Goal: Task Accomplishment & Management: Use online tool/utility

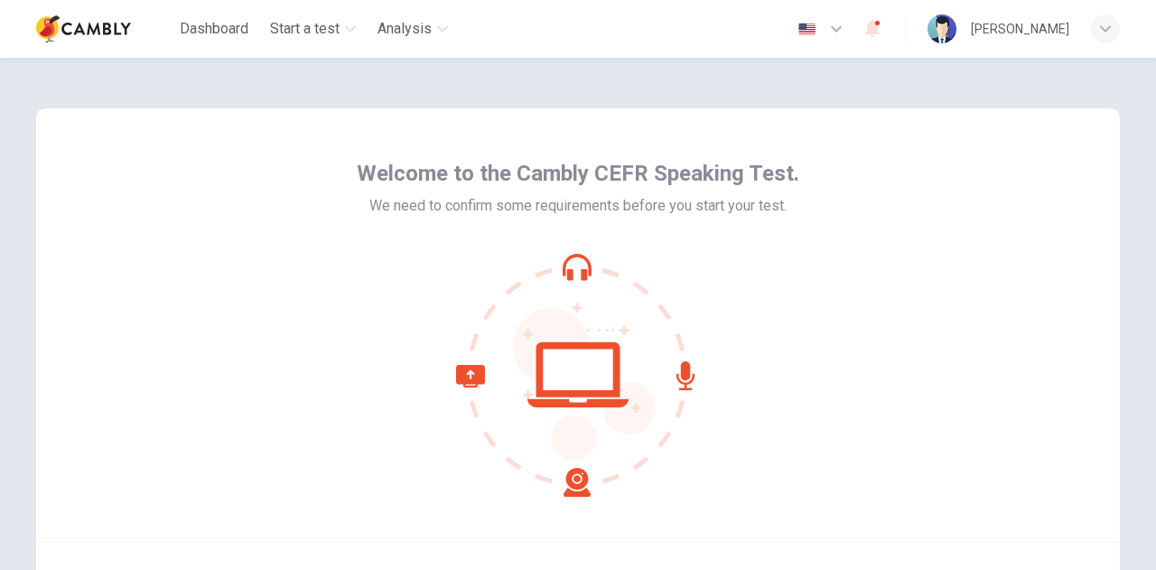
scroll to position [182, 0]
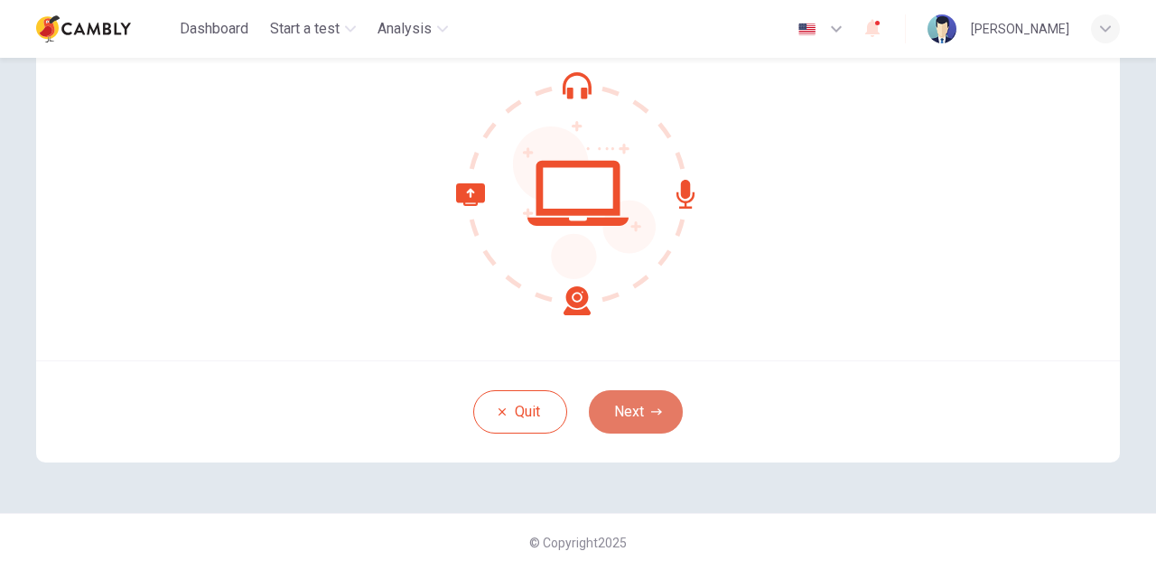
click at [641, 411] on button "Next" at bounding box center [636, 411] width 94 height 43
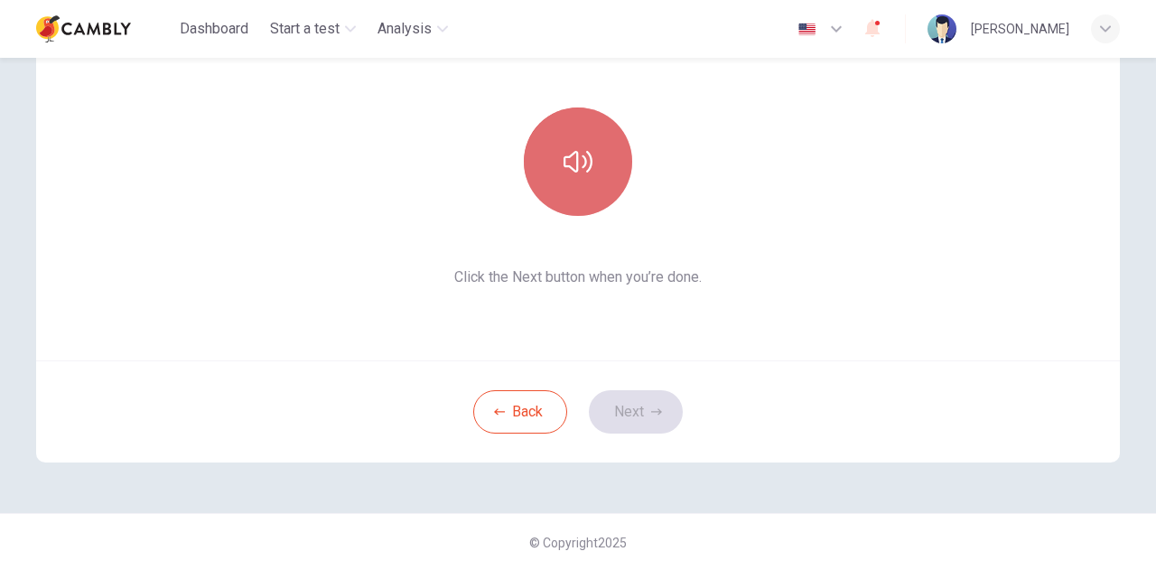
click at [580, 158] on icon "button" at bounding box center [577, 162] width 29 height 22
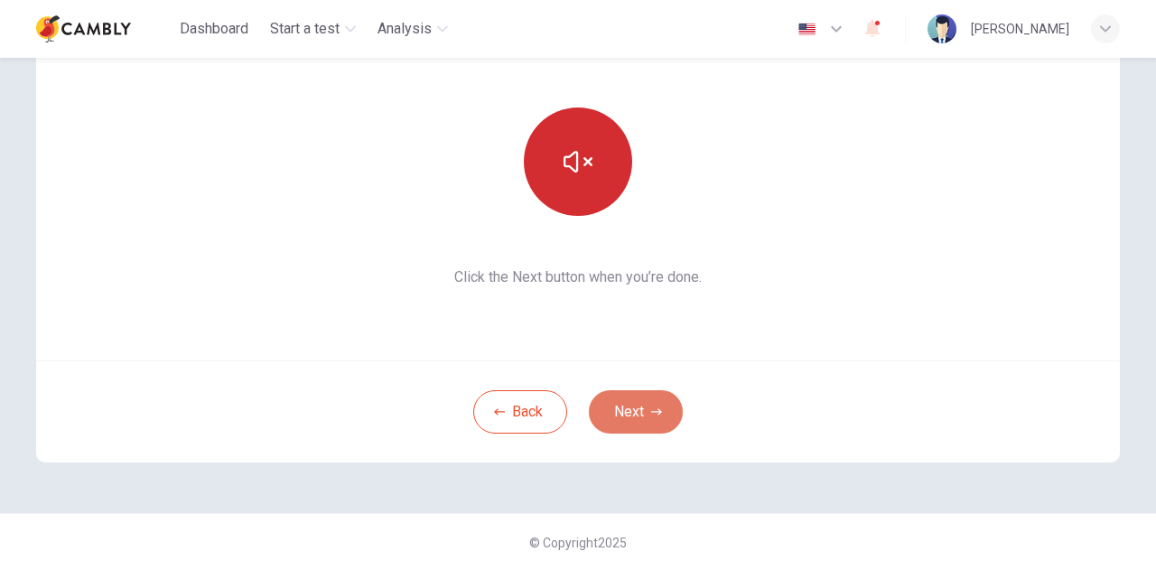
click at [643, 411] on button "Next" at bounding box center [636, 411] width 94 height 43
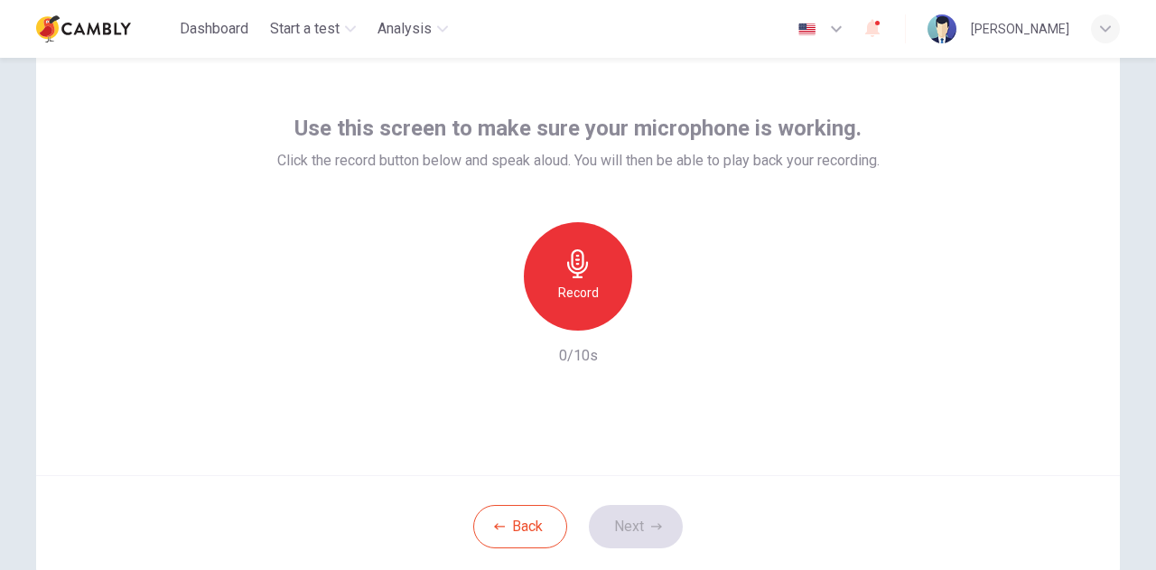
scroll to position [91, 0]
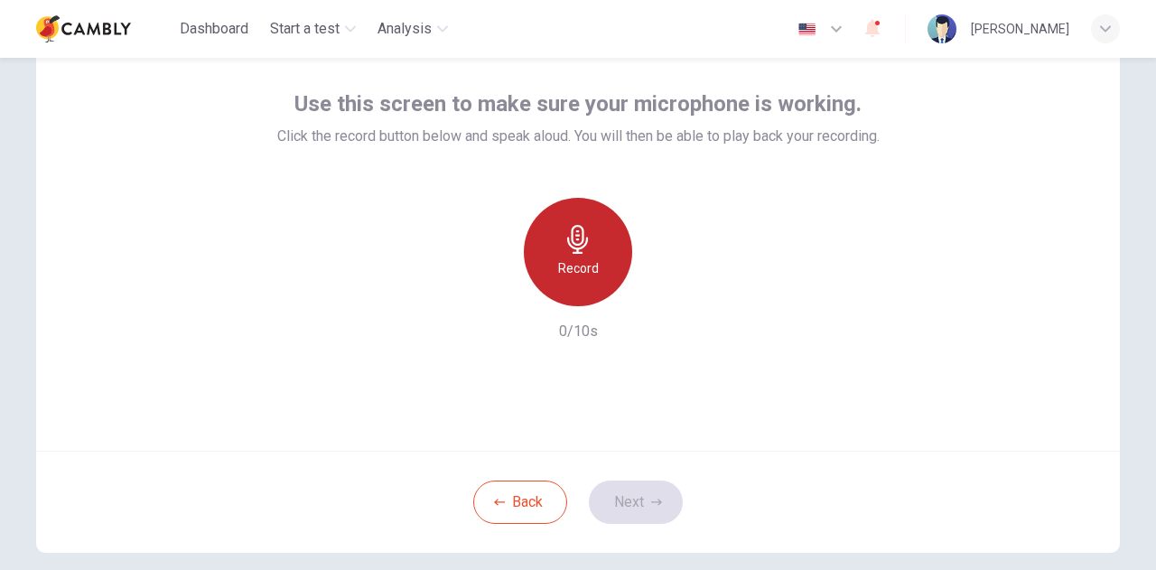
click at [580, 251] on icon "button" at bounding box center [577, 239] width 29 height 29
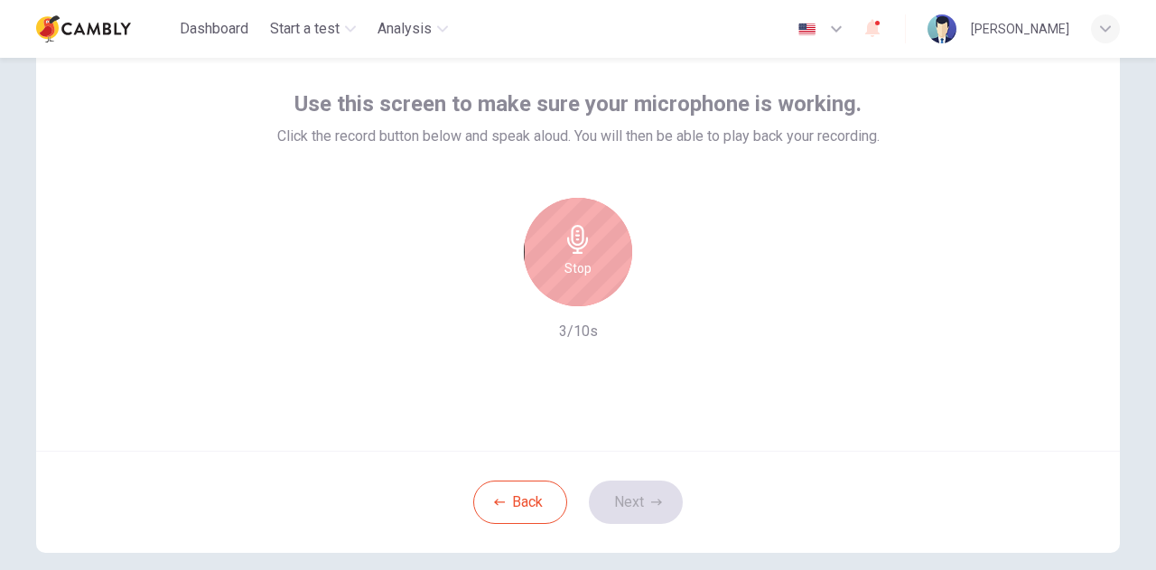
click at [580, 251] on icon "button" at bounding box center [577, 239] width 29 height 29
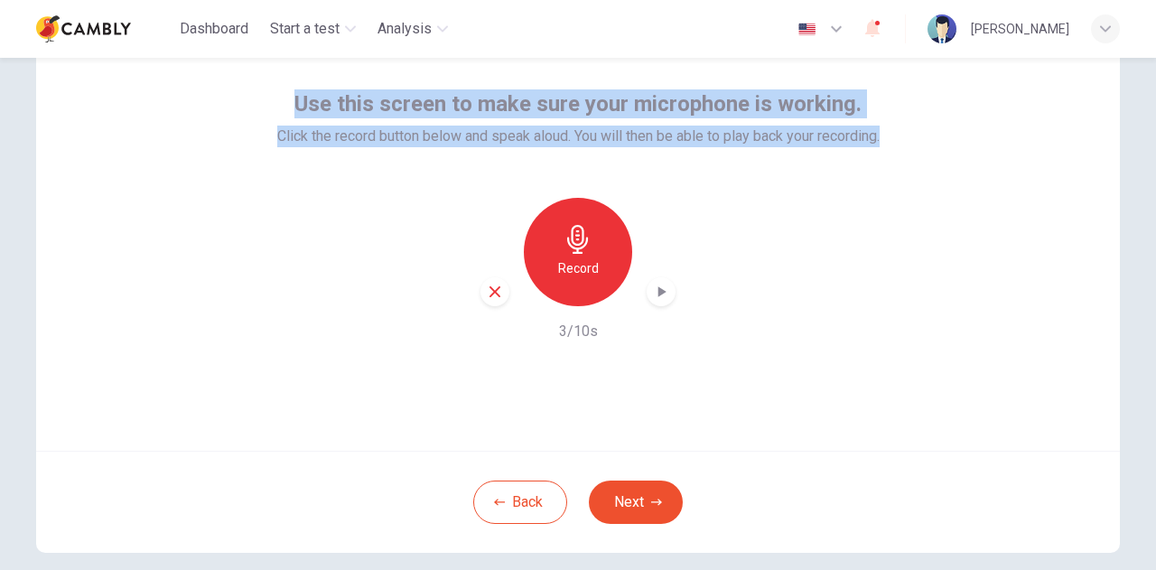
drag, startPoint x: 289, startPoint y: 91, endPoint x: 904, endPoint y: 143, distance: 617.1
click at [904, 143] on div "Use this screen to make sure your microphone is working. Click the record butto…" at bounding box center [578, 233] width 1084 height 433
copy div "Use this screen to make sure your microphone is working. Click the record butto…"
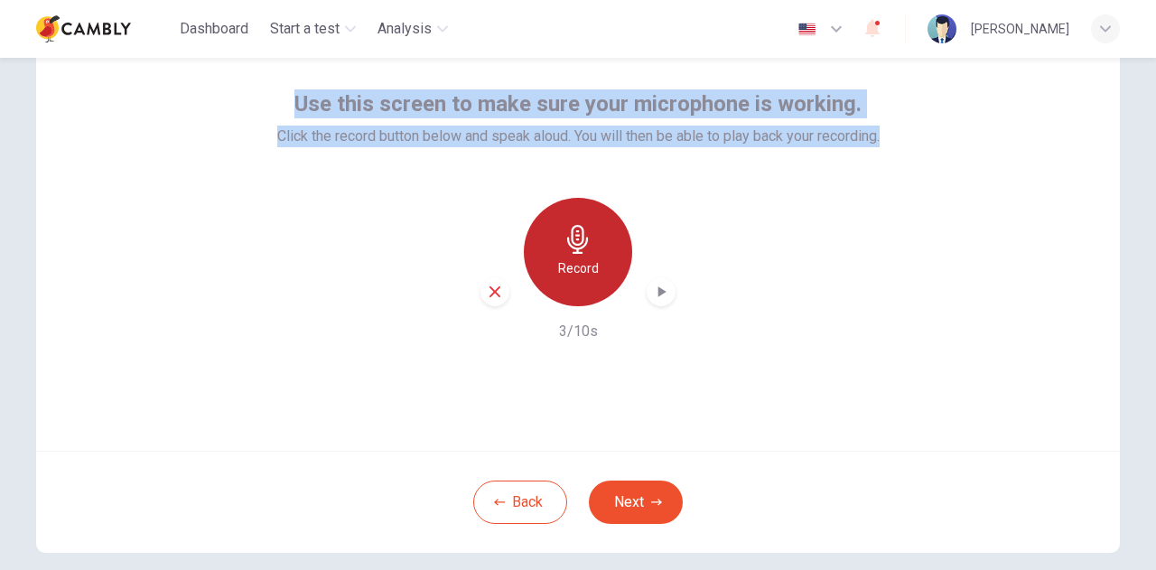
click at [585, 250] on icon "button" at bounding box center [577, 239] width 29 height 29
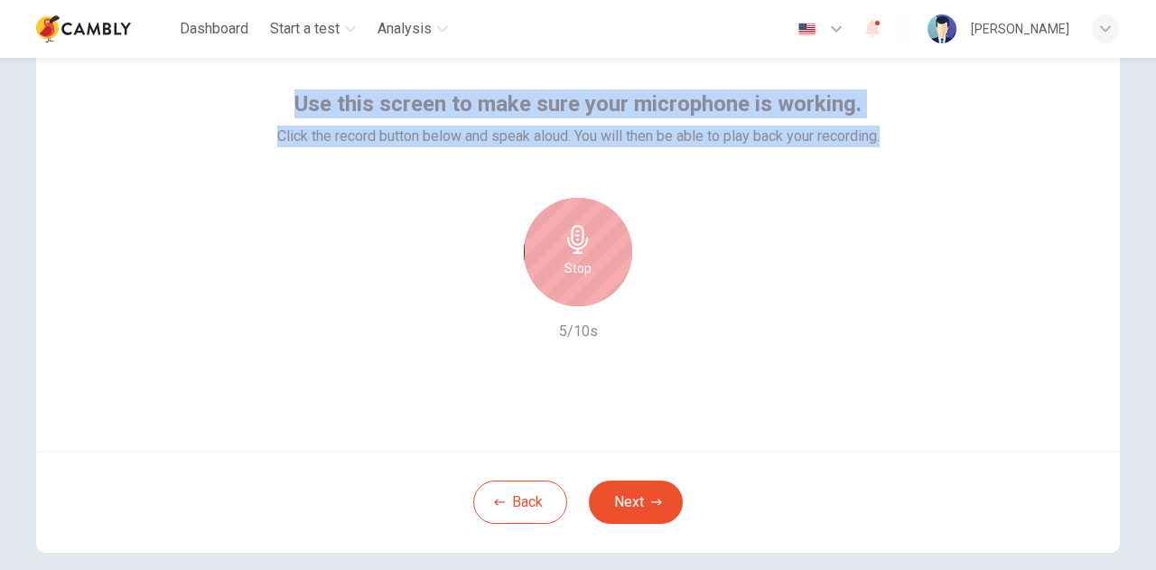
click at [583, 248] on icon "button" at bounding box center [577, 239] width 29 height 29
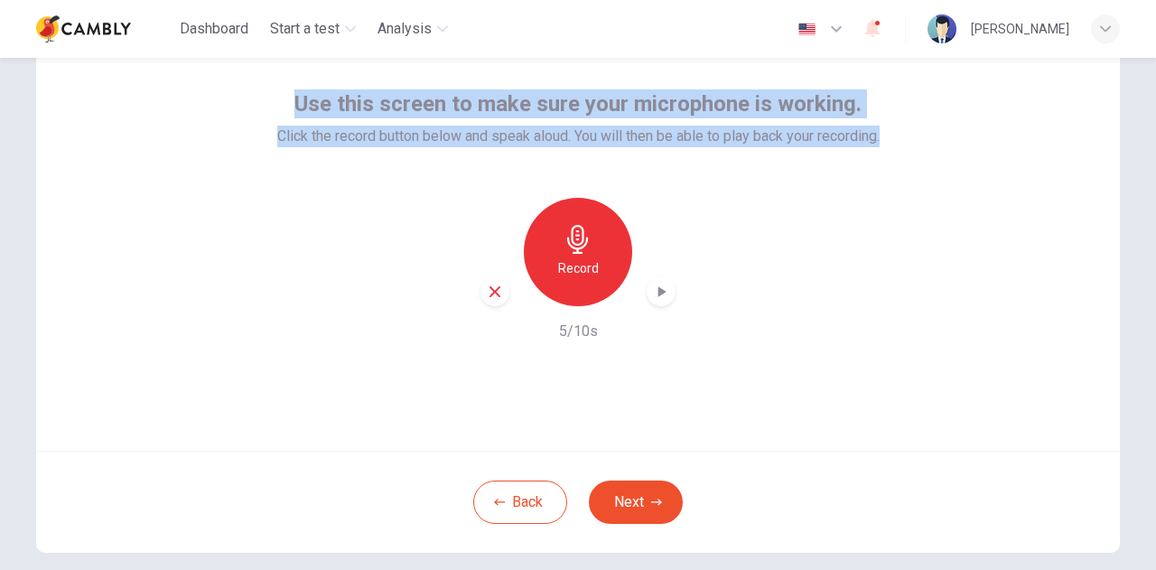
click at [666, 292] on div "button" at bounding box center [661, 291] width 29 height 29
click at [658, 292] on icon "button" at bounding box center [662, 291] width 8 height 11
click at [656, 292] on icon "button" at bounding box center [661, 292] width 18 height 18
click at [486, 299] on div "button" at bounding box center [494, 291] width 29 height 29
click at [572, 256] on div "Record" at bounding box center [578, 252] width 108 height 108
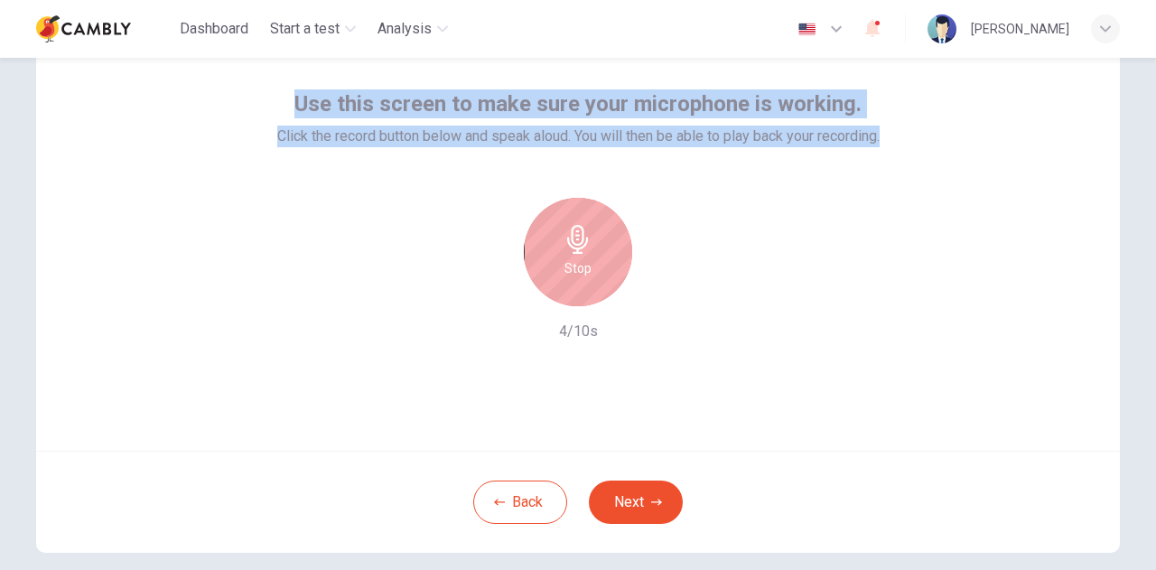
click at [572, 255] on div "Stop" at bounding box center [578, 252] width 108 height 108
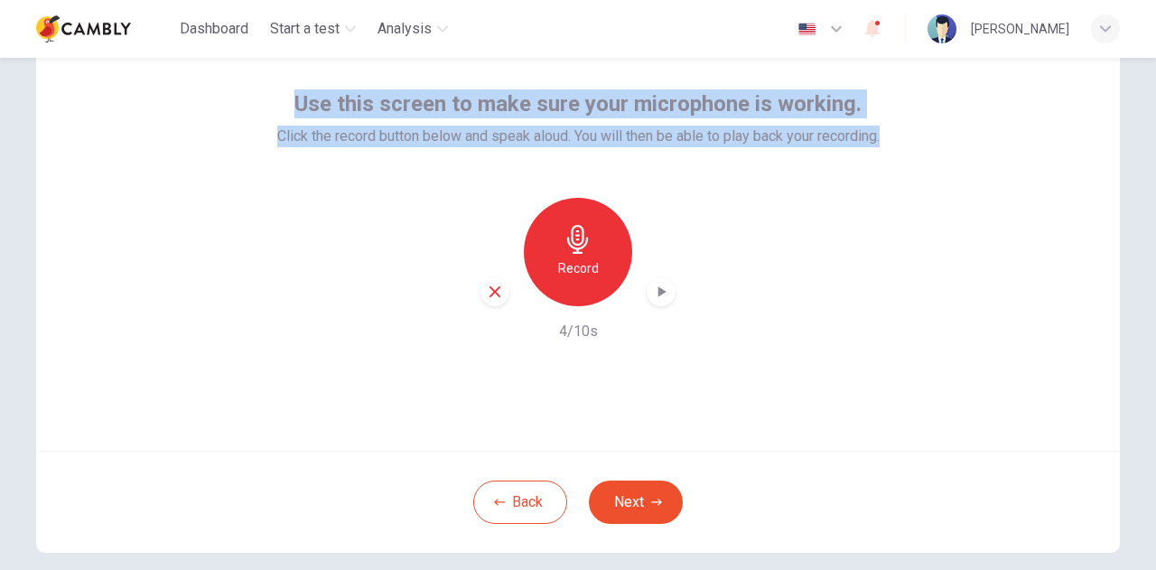
click at [656, 285] on icon "button" at bounding box center [661, 292] width 18 height 18
click at [489, 299] on div "button" at bounding box center [494, 291] width 29 height 29
click at [657, 497] on button "Next" at bounding box center [636, 501] width 94 height 43
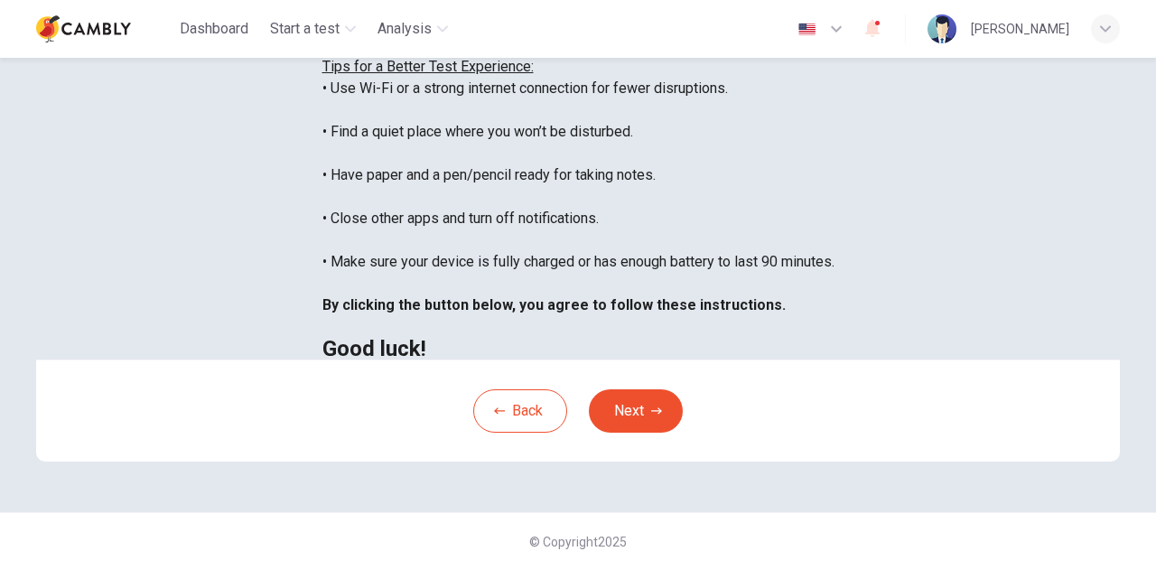
scroll to position [433, 0]
click at [652, 407] on icon "button" at bounding box center [656, 410] width 11 height 11
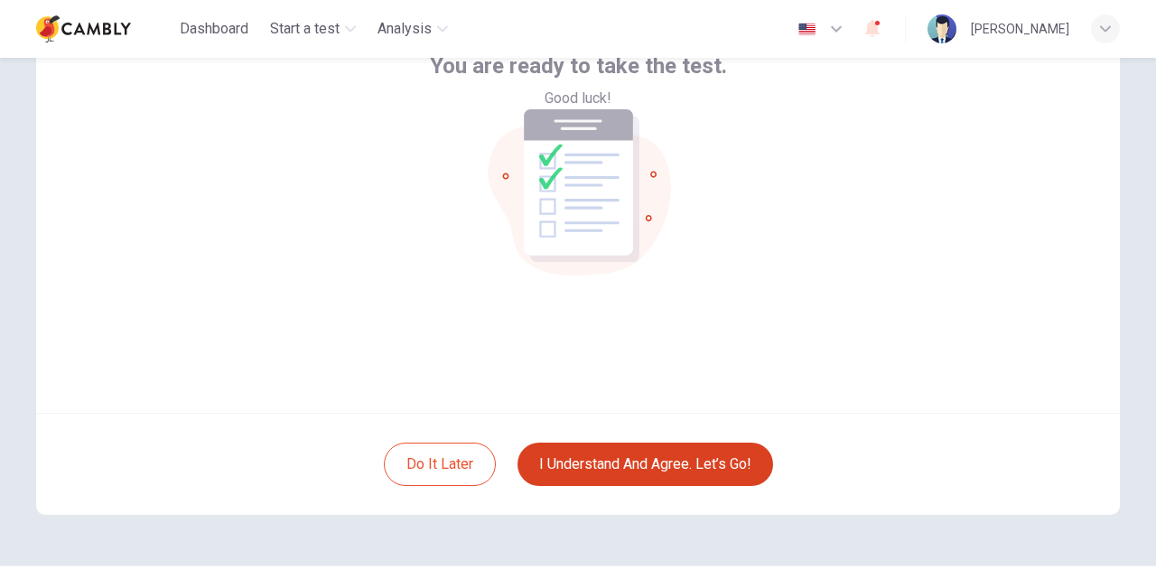
scroll to position [90, 0]
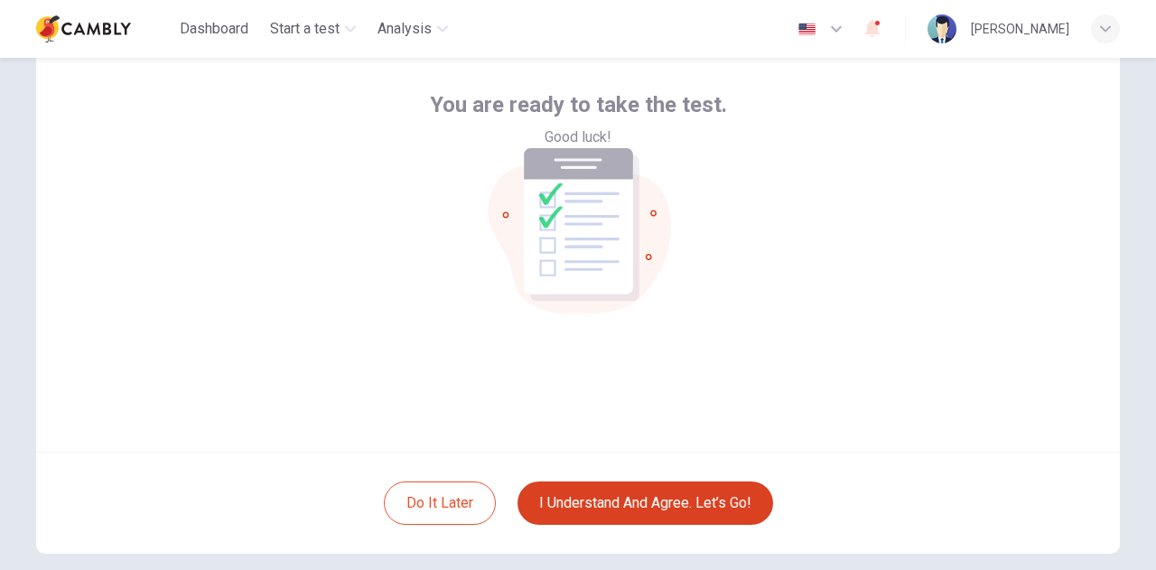
click at [652, 501] on button "I understand and agree. Let’s go!" at bounding box center [645, 502] width 256 height 43
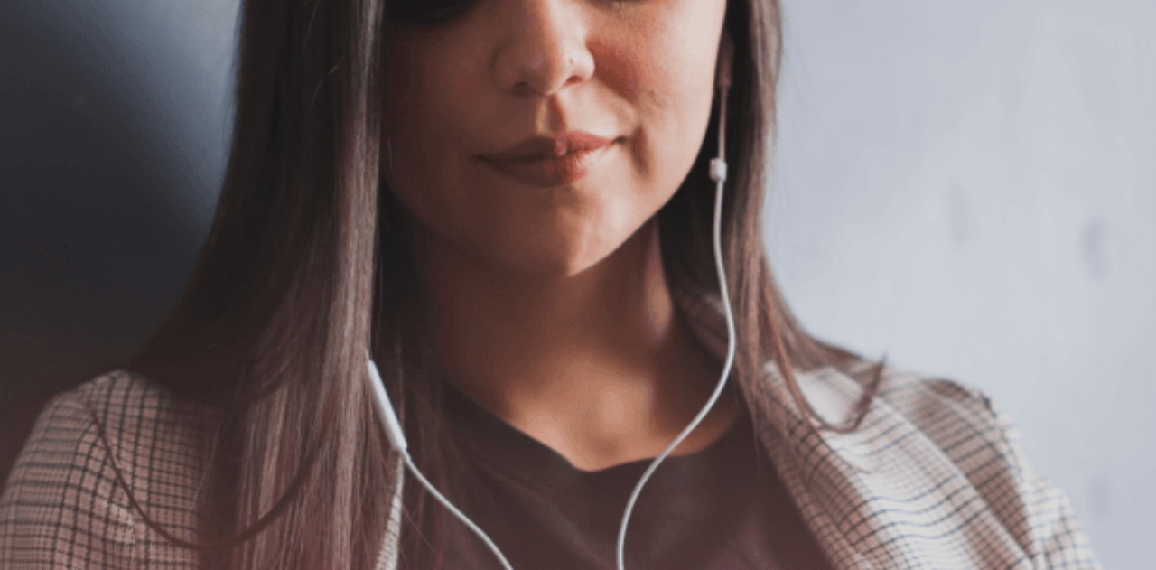
click at [51, 93] on button "Continue" at bounding box center [25, 127] width 51 height 68
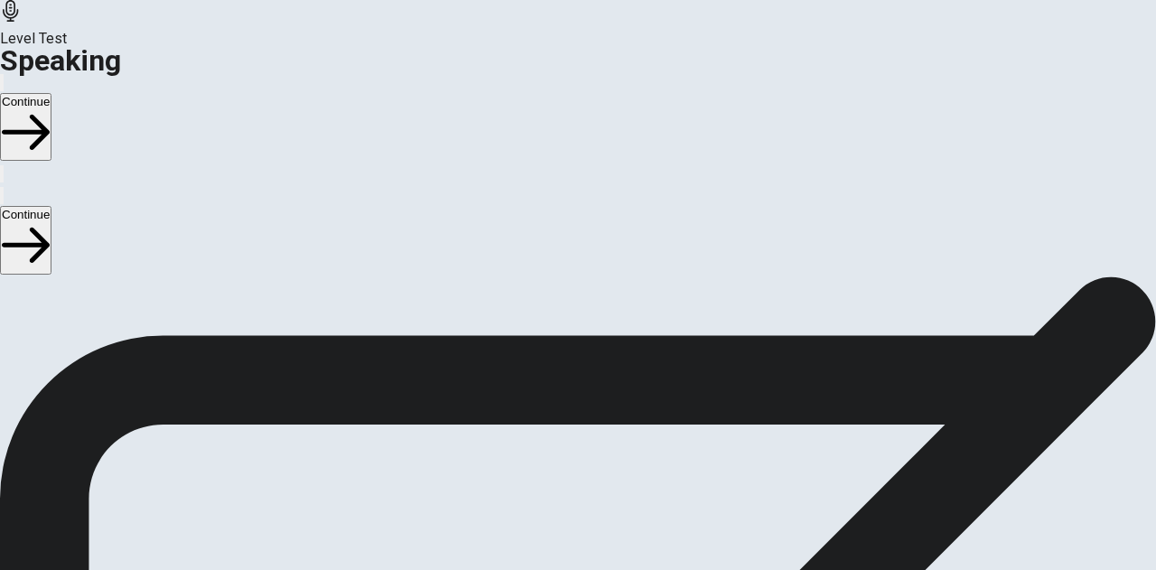
scroll to position [181, 0]
drag, startPoint x: 140, startPoint y: 436, endPoint x: 61, endPoint y: 219, distance: 231.7
click at [61, 219] on div "Checking the Microphone Check if your microphone works here. Record your voice.…" at bounding box center [578, 204] width 1156 height 217
drag, startPoint x: 83, startPoint y: 180, endPoint x: 163, endPoint y: 410, distance: 243.6
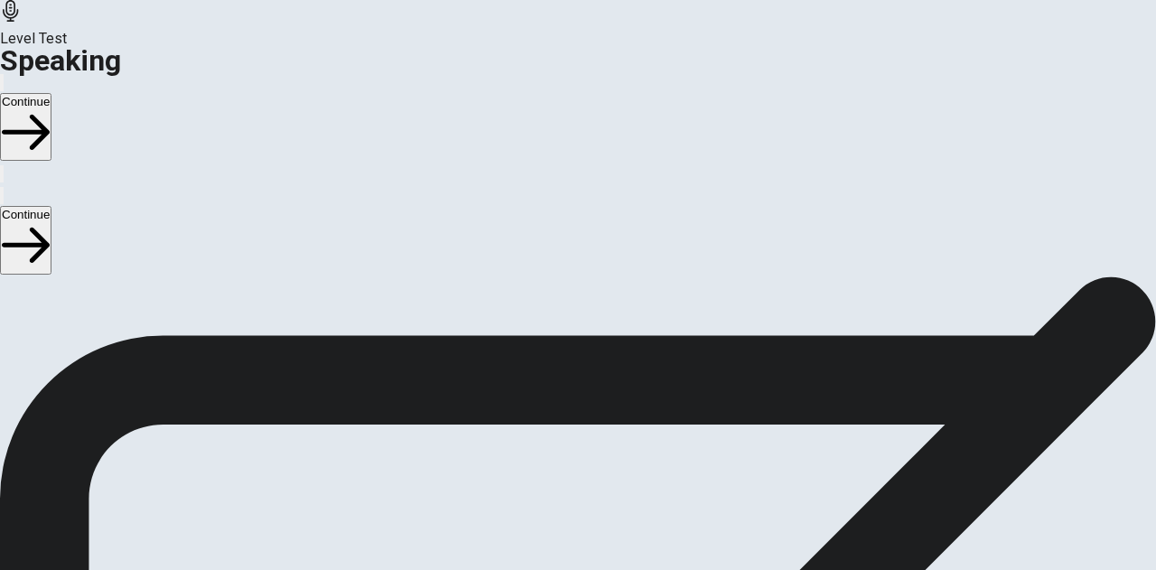
click at [206, 312] on div "Checking the Microphone Check if your microphone works here. Record your voice.…" at bounding box center [578, 204] width 1156 height 217
drag, startPoint x: 159, startPoint y: 414, endPoint x: 74, endPoint y: 404, distance: 85.6
click at [74, 312] on div "Checking the Microphone Check if your microphone works here. Record your voice.…" at bounding box center [578, 204] width 1156 height 217
click at [553, 427] on icon "Record Again" at bounding box center [553, 427] width 0 height 0
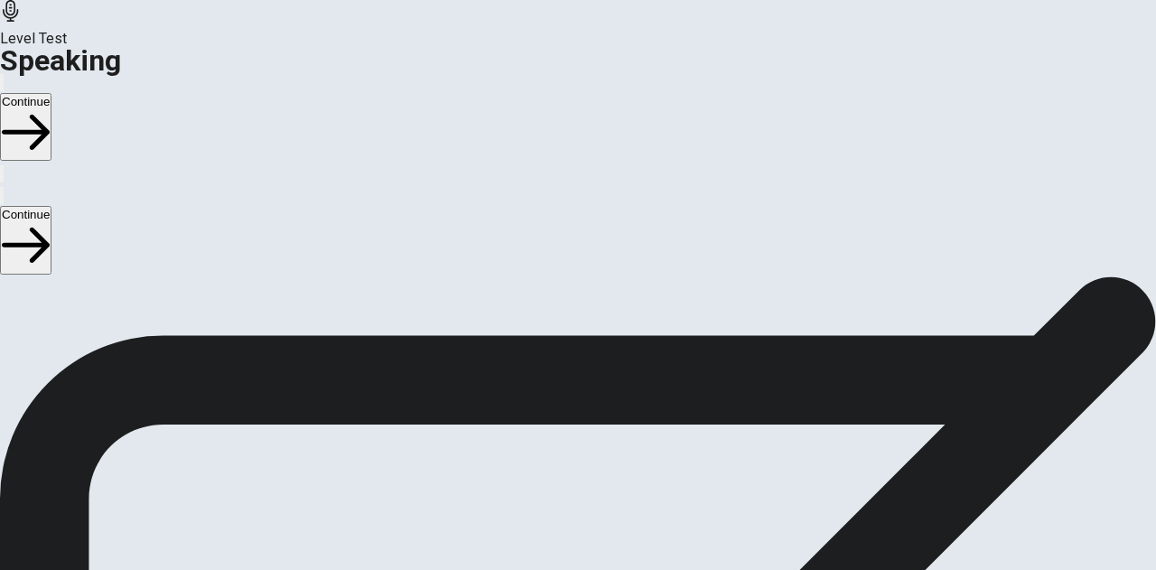
click at [610, 549] on span "Stop Recording" at bounding box center [578, 568] width 64 height 39
click at [154, 104] on div "Checking the Microphone Check if your microphone works here. Record your voice.…" at bounding box center [578, 113] width 1156 height 217
click at [605, 304] on icon at bounding box center [578, 331] width 54 height 54
click at [554, 368] on button "Record Again" at bounding box center [553, 376] width 4 height 17
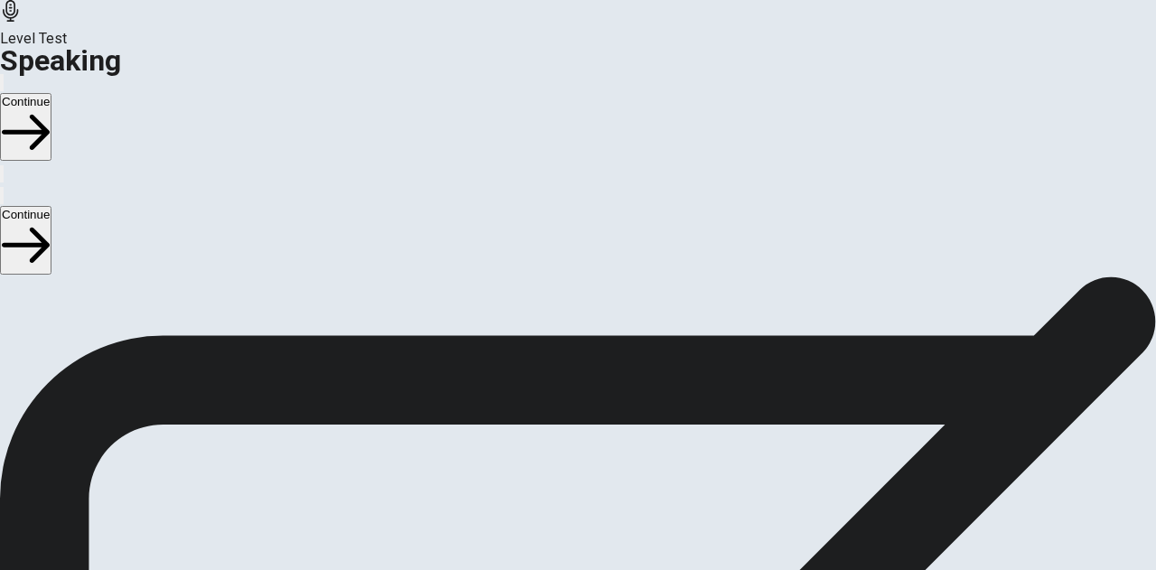
click at [610, 430] on icon at bounding box center [578, 462] width 64 height 64
click at [605, 304] on icon at bounding box center [578, 331] width 54 height 54
click at [558, 368] on button "Play Audio" at bounding box center [556, 376] width 4 height 17
click at [553, 380] on icon "Record Again" at bounding box center [553, 380] width 0 height 0
click at [600, 430] on icon at bounding box center [577, 462] width 46 height 64
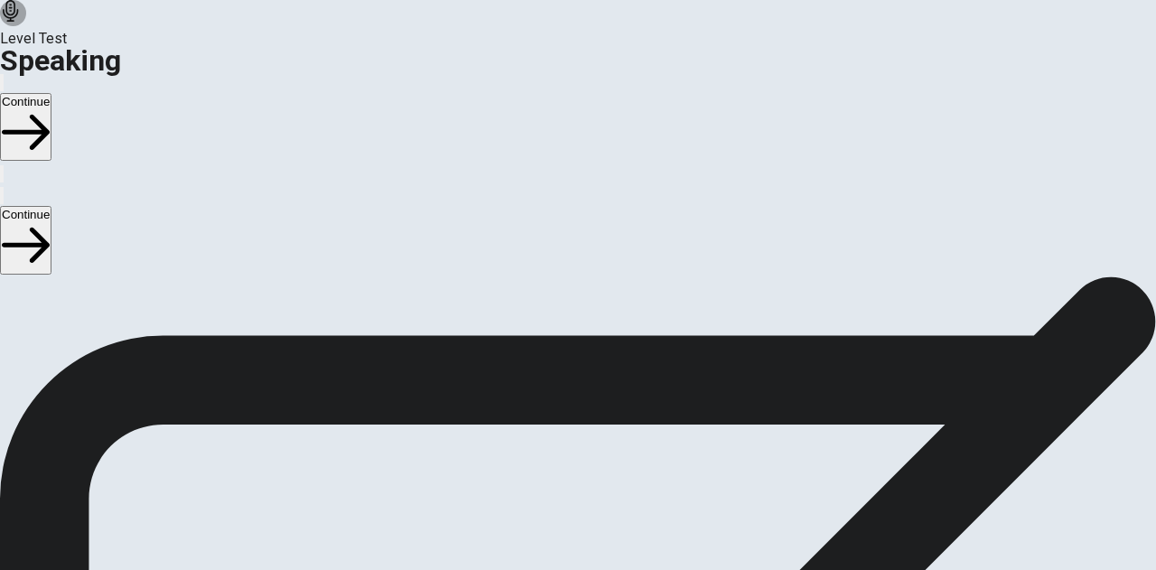
click at [575, 380] on icon "Play Audio" at bounding box center [566, 391] width 17 height 22
click at [51, 93] on button "Continue" at bounding box center [25, 127] width 51 height 68
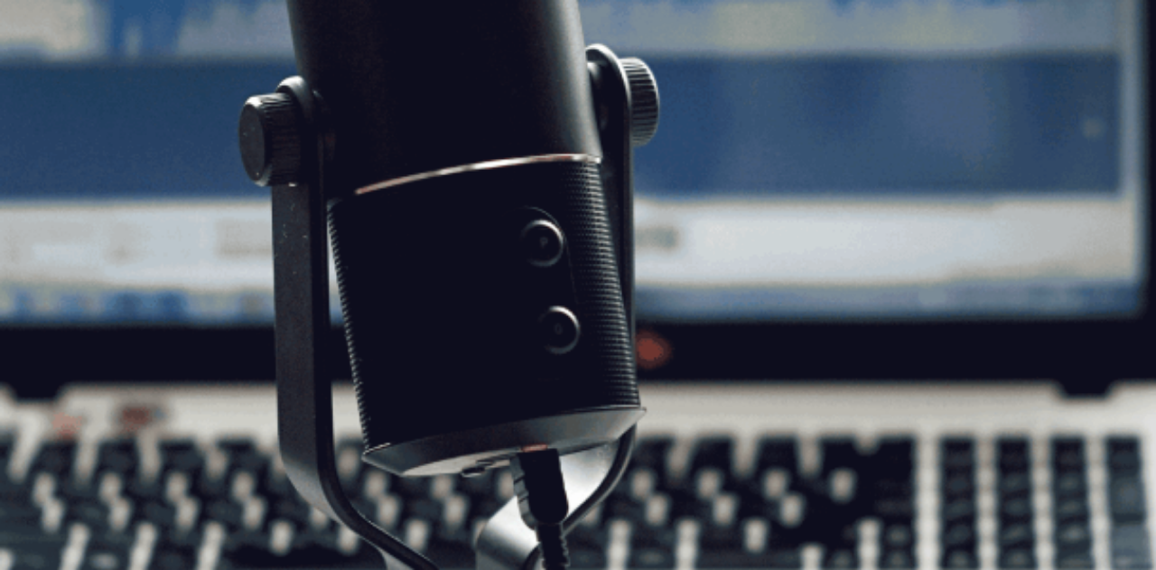
scroll to position [134, 0]
click at [51, 93] on button "Continue" at bounding box center [25, 127] width 51 height 68
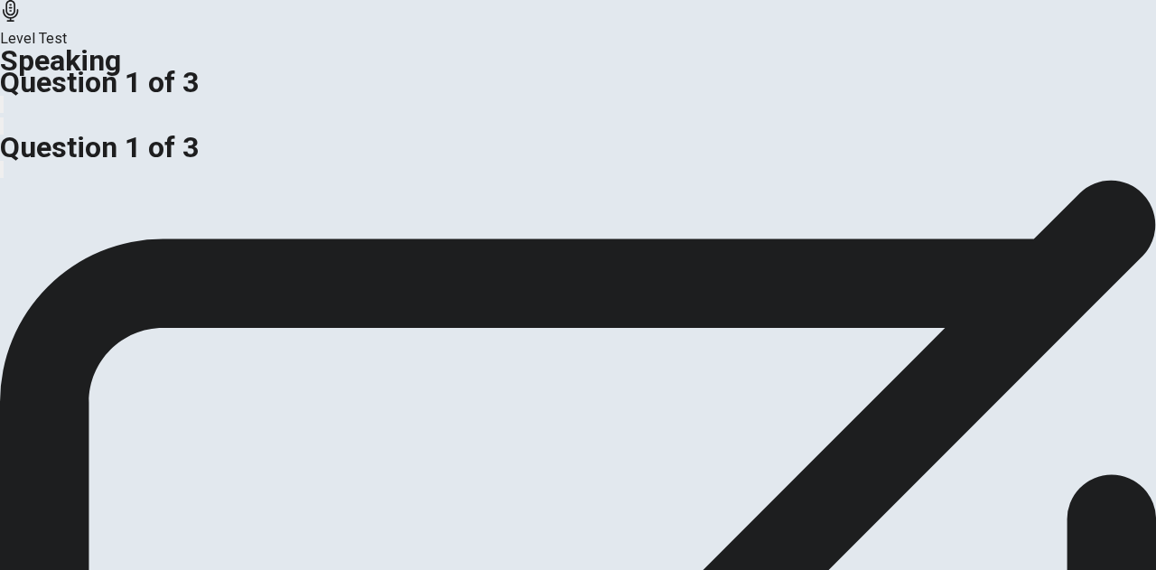
scroll to position [314, 0]
drag, startPoint x: 273, startPoint y: 127, endPoint x: 121, endPoint y: 121, distance: 151.8
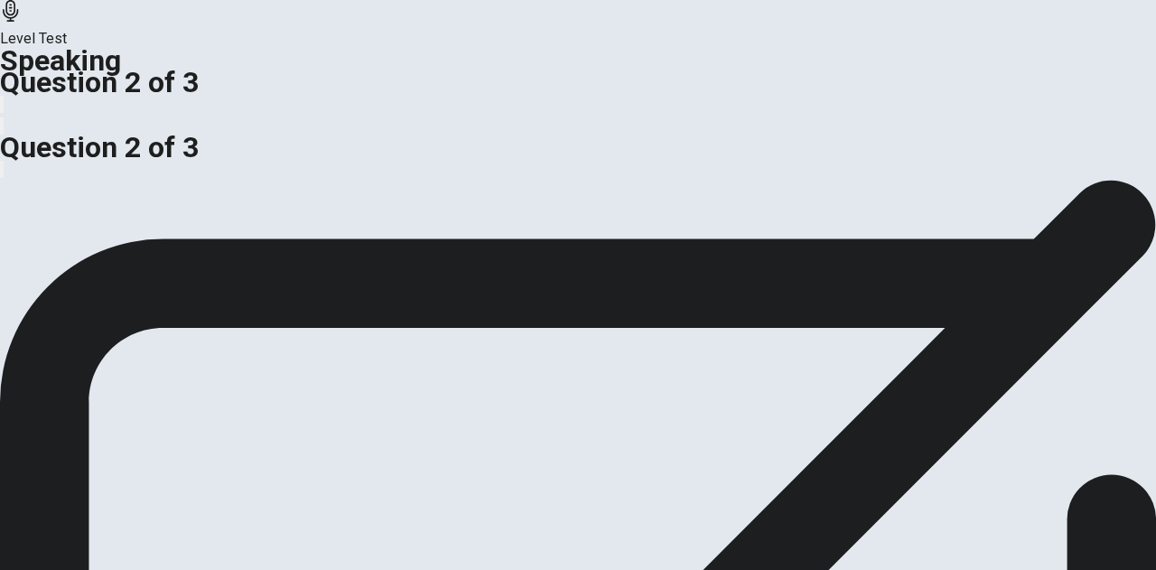
drag, startPoint x: 91, startPoint y: 107, endPoint x: 216, endPoint y: 131, distance: 127.0
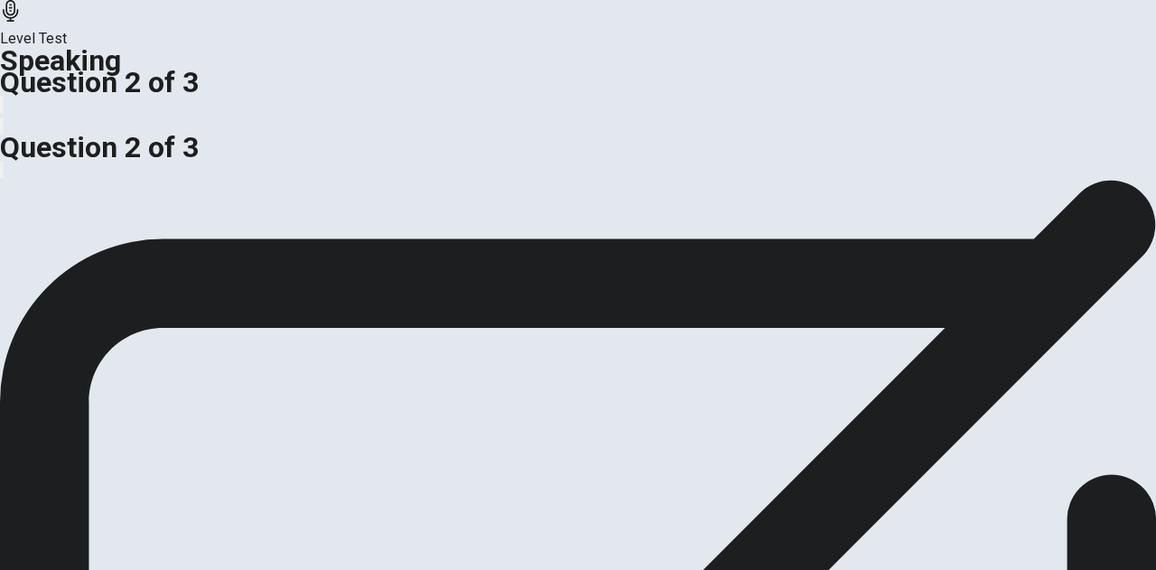
drag, startPoint x: 85, startPoint y: 153, endPoint x: 233, endPoint y: 189, distance: 152.4
drag, startPoint x: 376, startPoint y: 215, endPoint x: 190, endPoint y: 214, distance: 186.0
click at [554, 122] on div "Is building a personal brand important for professionals, or is focusing on wor…" at bounding box center [578, 100] width 1156 height 43
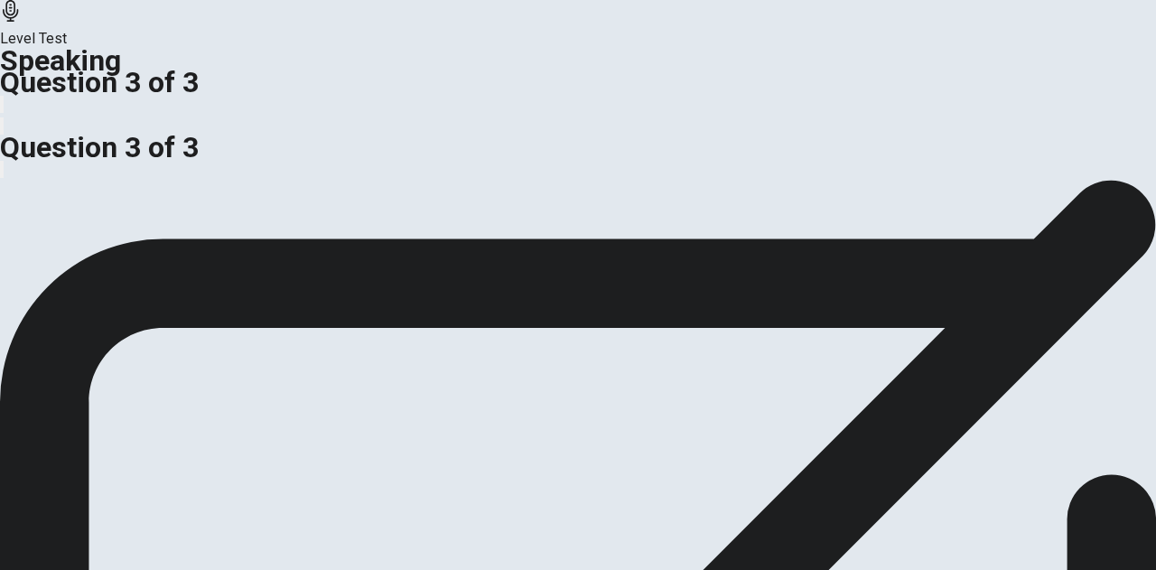
drag, startPoint x: 639, startPoint y: 462, endPoint x: 619, endPoint y: 447, distance: 25.1
click at [639, 122] on div at bounding box center [578, 122] width 1156 height 0
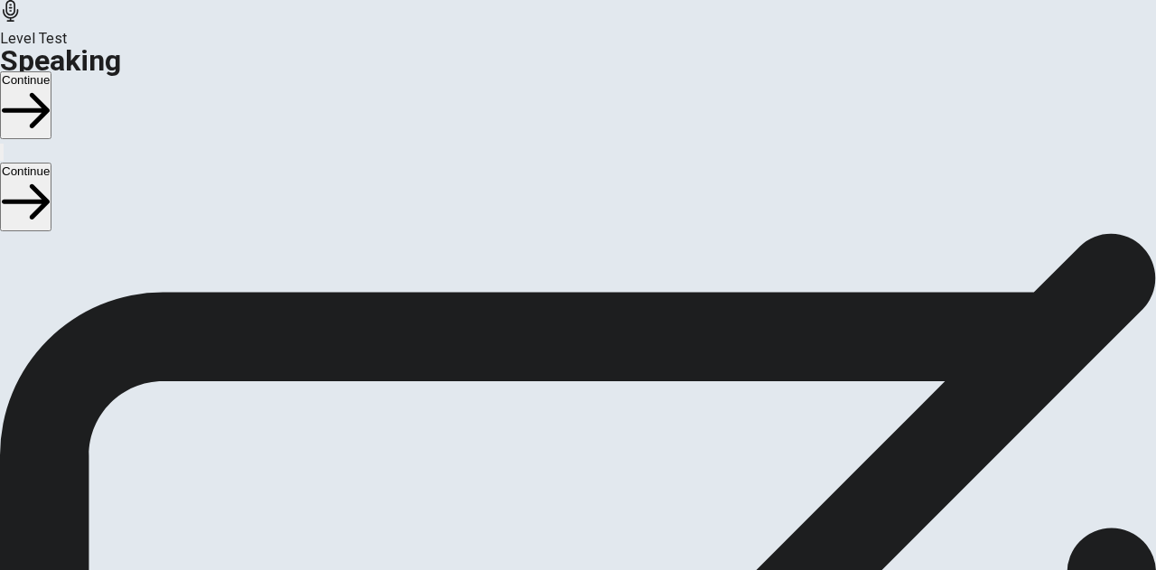
click at [51, 71] on button "Continue" at bounding box center [25, 105] width 51 height 68
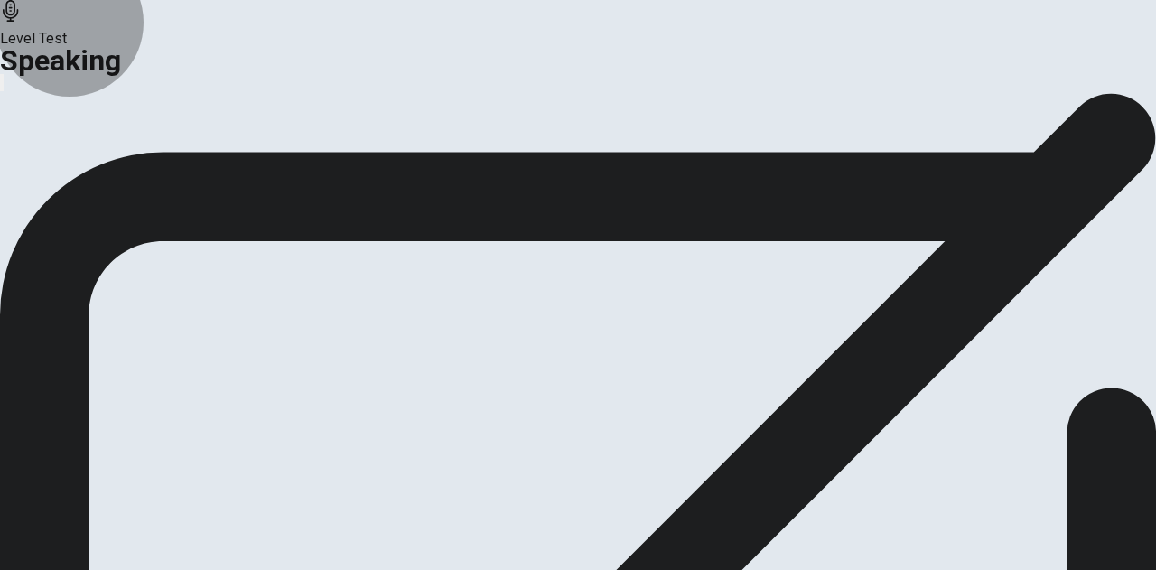
click at [70, 139] on button "Analysis" at bounding box center [35, 127] width 70 height 24
